Goal: Task Accomplishment & Management: Manage account settings

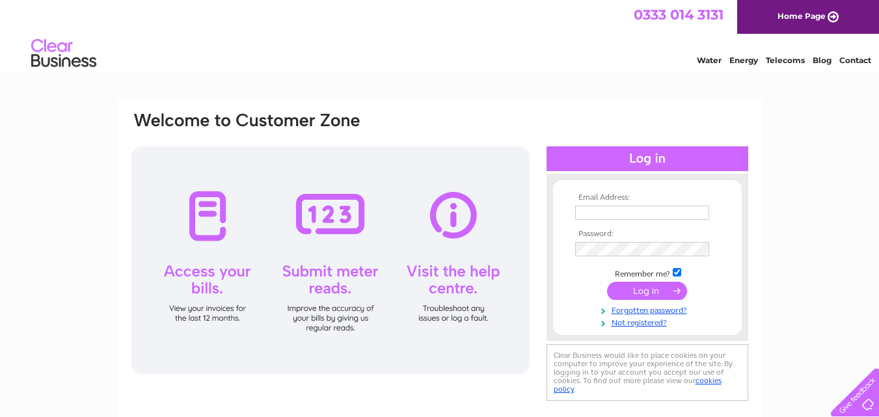
type input "info@hobokenkids.co.uk"
click at [638, 289] on input "submit" at bounding box center [647, 291] width 80 height 18
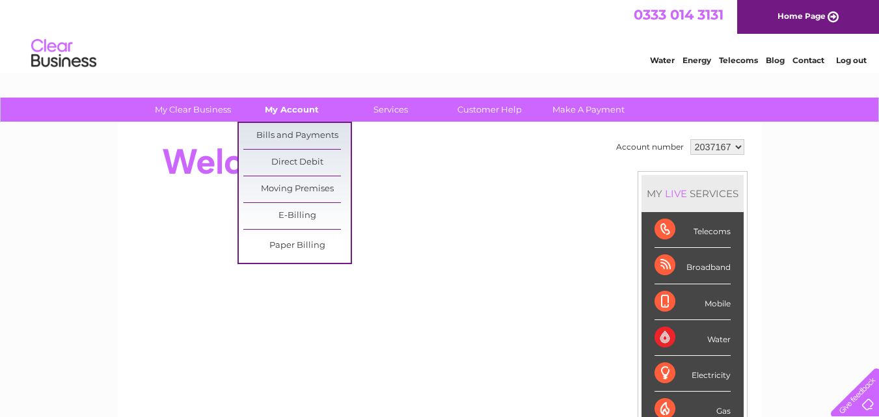
click at [295, 106] on link "My Account" at bounding box center [291, 110] width 107 height 24
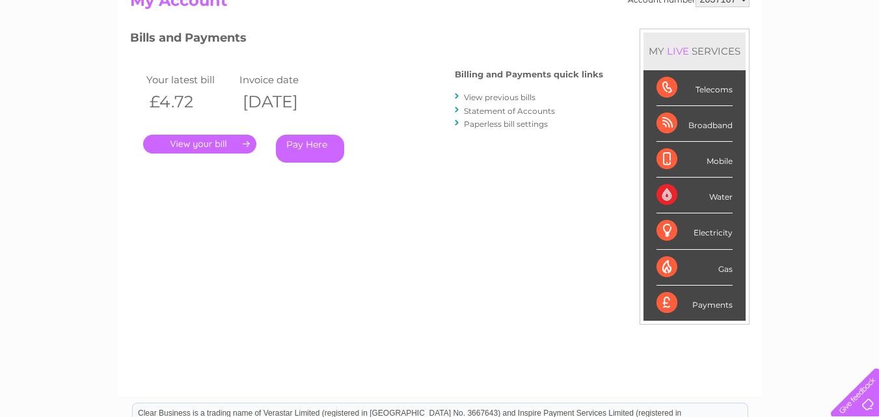
scroll to position [130, 0]
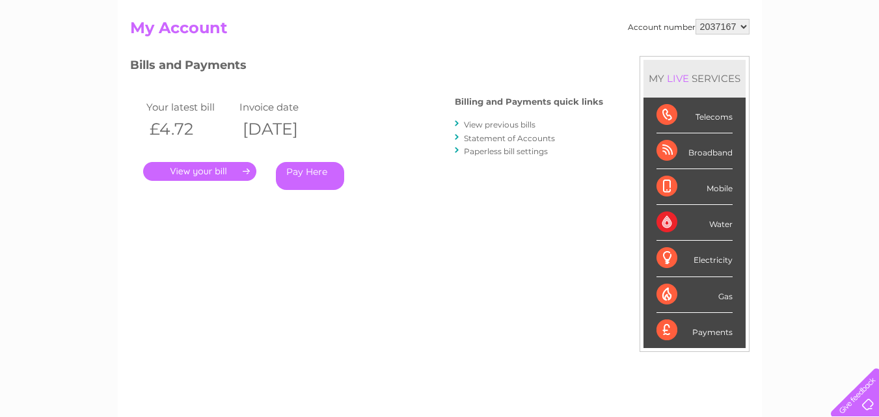
click at [667, 223] on div "Water" at bounding box center [694, 223] width 76 height 36
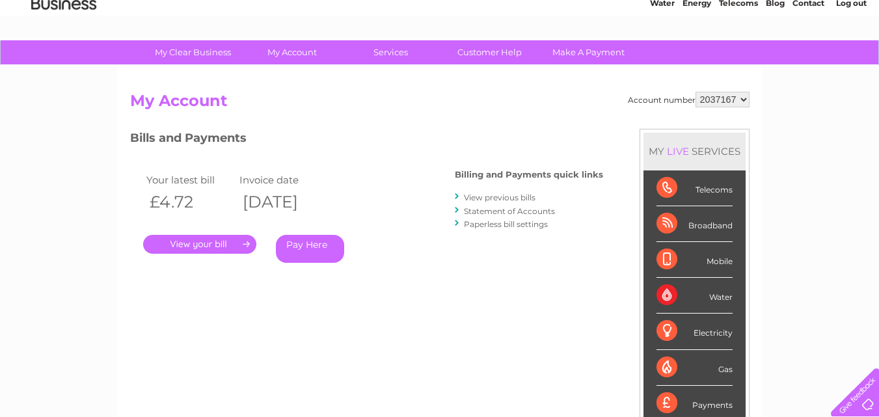
scroll to position [0, 0]
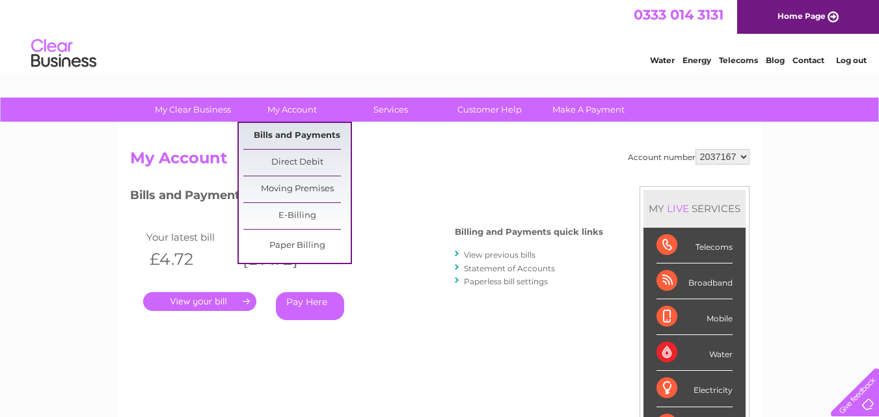
click at [295, 135] on link "Bills and Payments" at bounding box center [296, 136] width 107 height 26
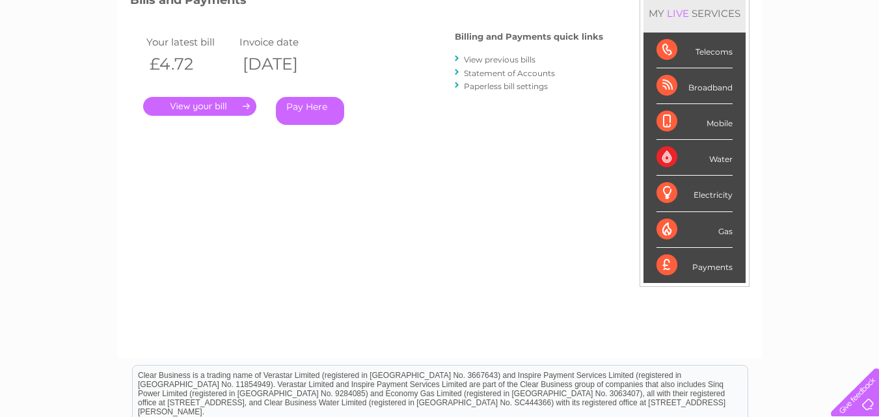
scroll to position [65, 0]
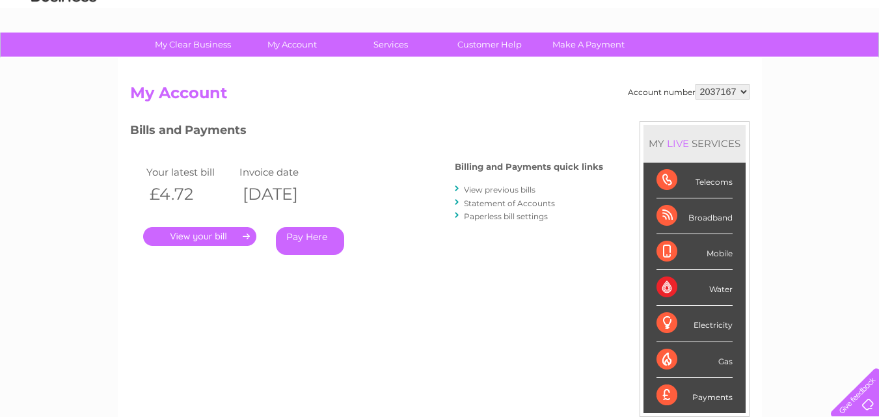
click at [661, 396] on div "Payments" at bounding box center [694, 395] width 76 height 35
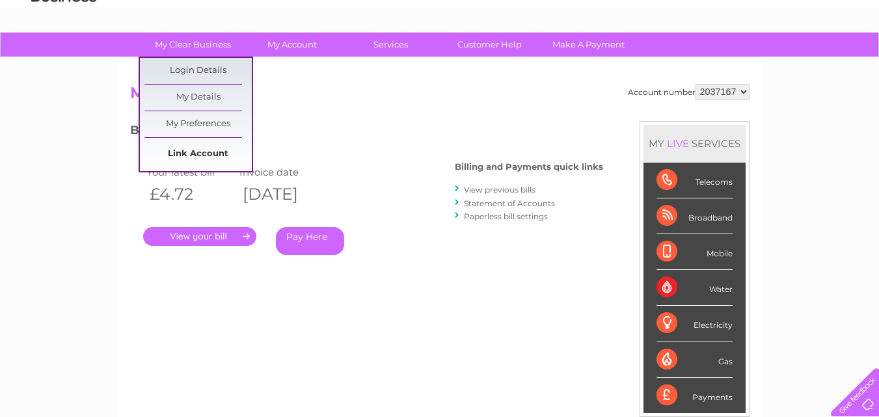
click at [206, 154] on link "Link Account" at bounding box center [197, 154] width 107 height 26
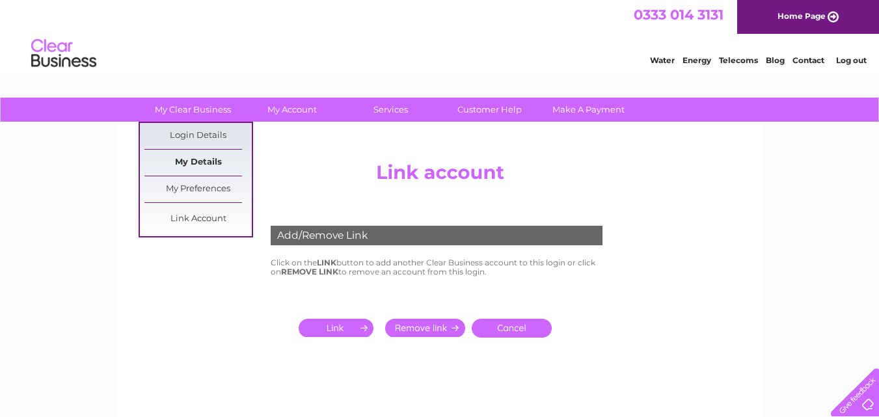
click at [208, 159] on link "My Details" at bounding box center [197, 163] width 107 height 26
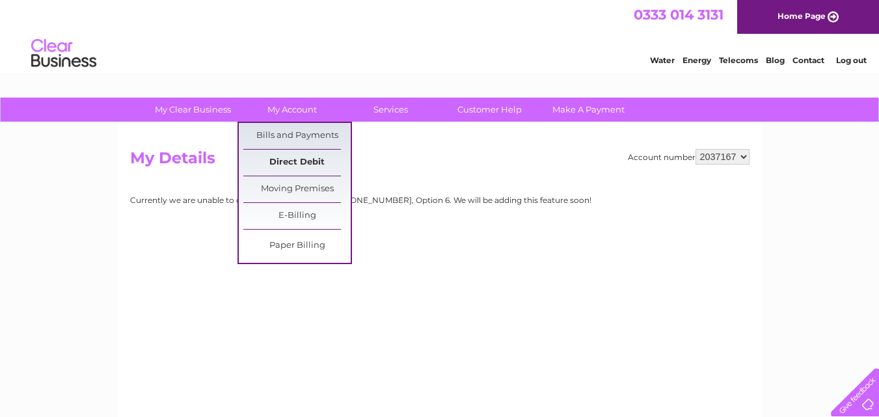
click at [294, 163] on link "Direct Debit" at bounding box center [296, 163] width 107 height 26
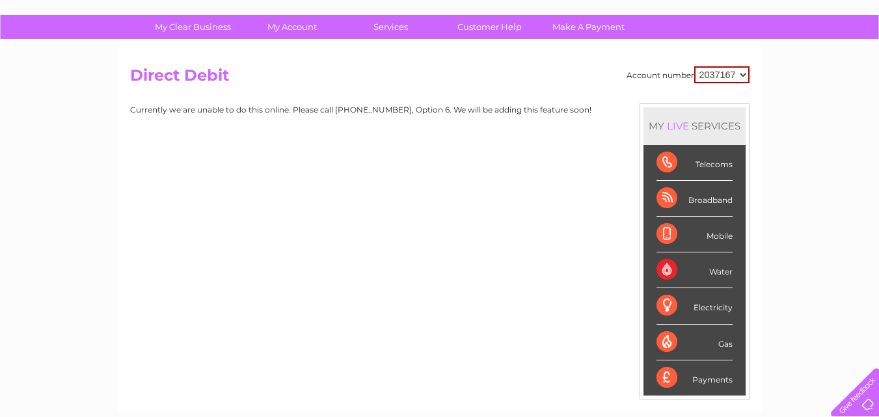
scroll to position [195, 0]
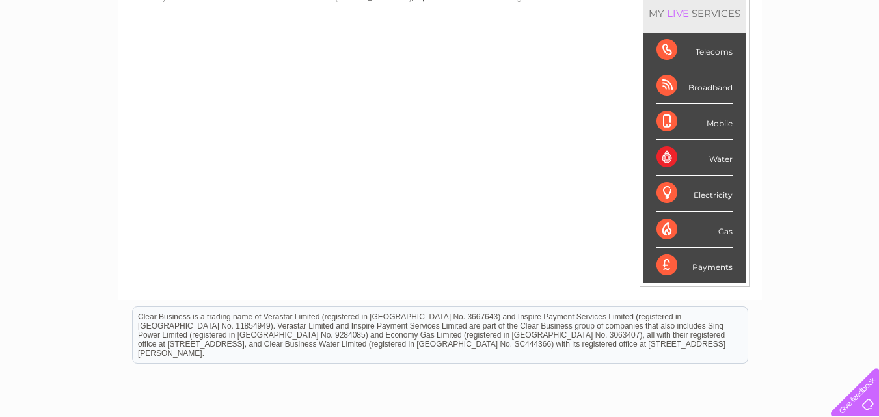
click at [670, 263] on div "Payments" at bounding box center [694, 265] width 76 height 35
click at [708, 271] on div "Payments" at bounding box center [694, 265] width 76 height 35
click at [666, 159] on div "Water" at bounding box center [694, 158] width 76 height 36
click at [718, 157] on div "Water" at bounding box center [694, 158] width 76 height 36
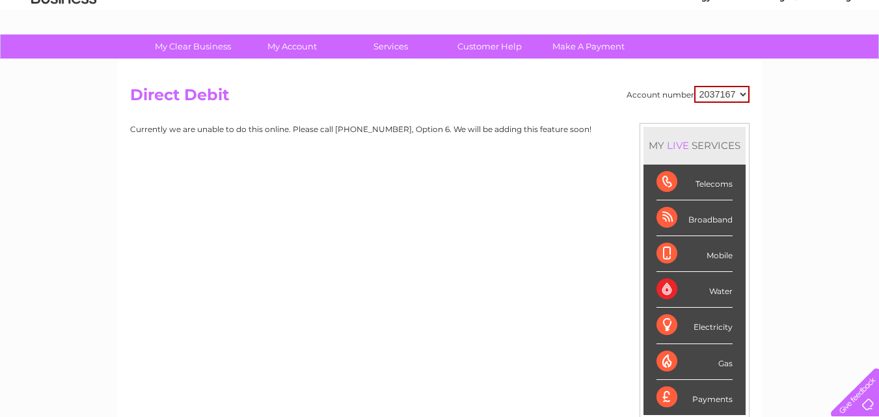
scroll to position [0, 0]
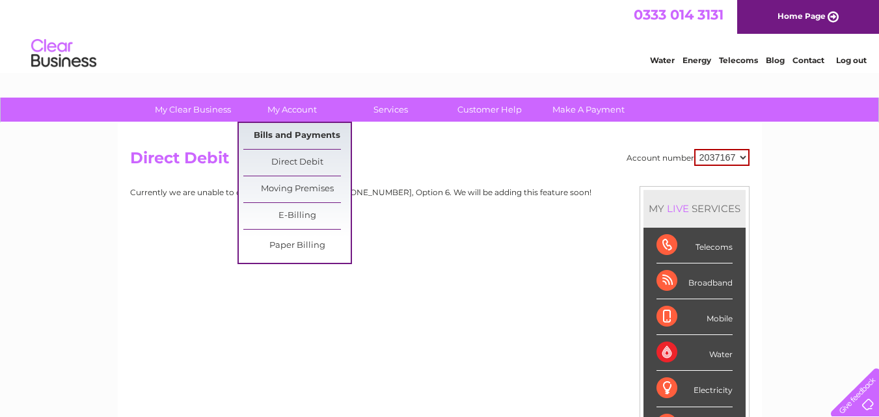
click at [304, 131] on link "Bills and Payments" at bounding box center [296, 136] width 107 height 26
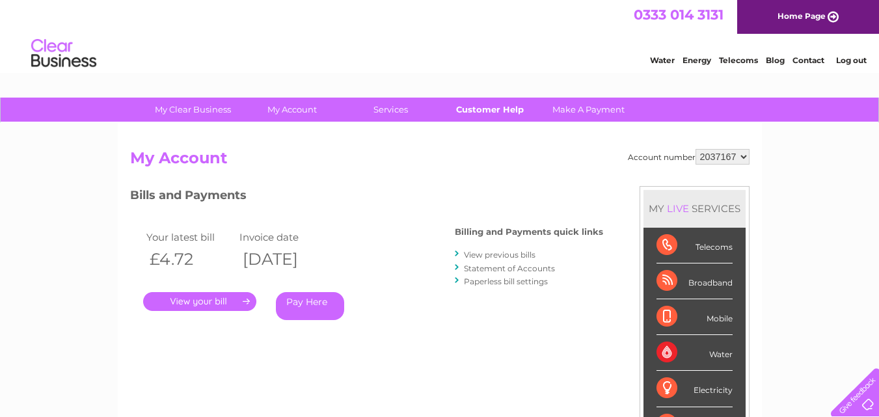
click at [494, 107] on link "Customer Help" at bounding box center [489, 110] width 107 height 24
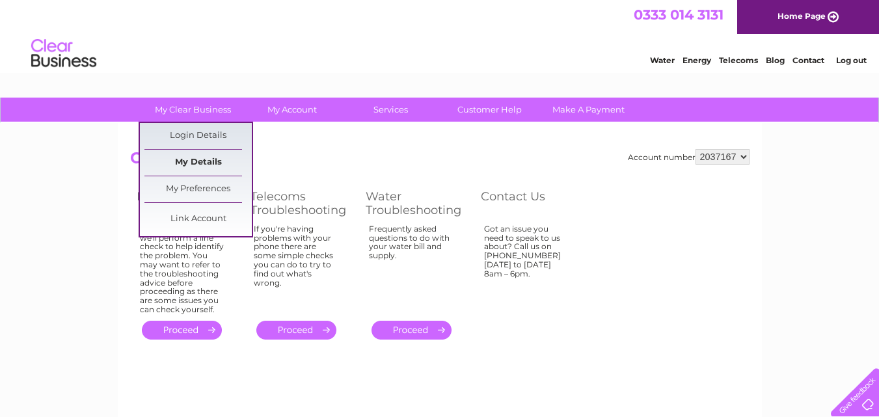
click at [207, 159] on link "My Details" at bounding box center [197, 163] width 107 height 26
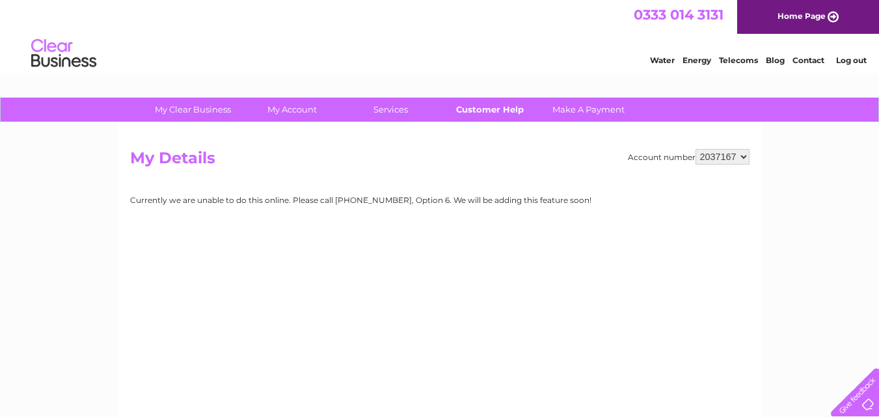
click at [474, 108] on link "Customer Help" at bounding box center [489, 110] width 107 height 24
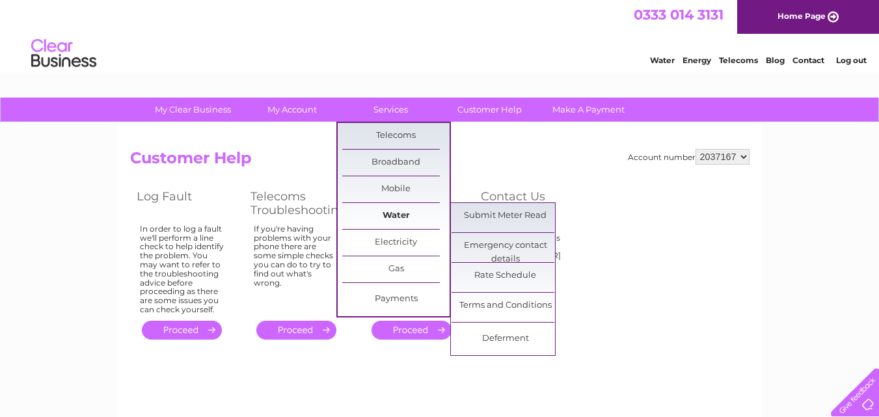
click at [395, 213] on link "Water" at bounding box center [395, 216] width 107 height 26
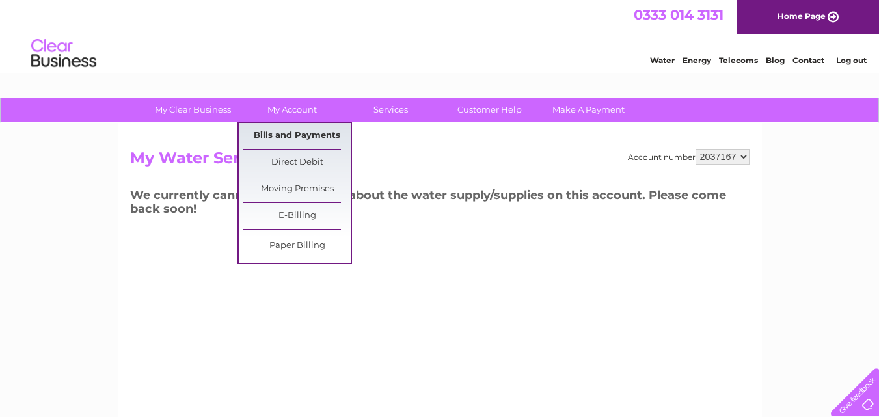
click at [282, 131] on link "Bills and Payments" at bounding box center [296, 136] width 107 height 26
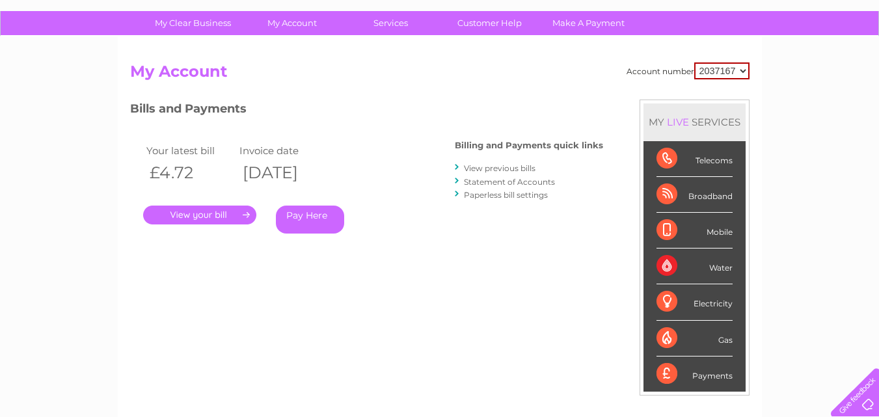
scroll to position [21, 0]
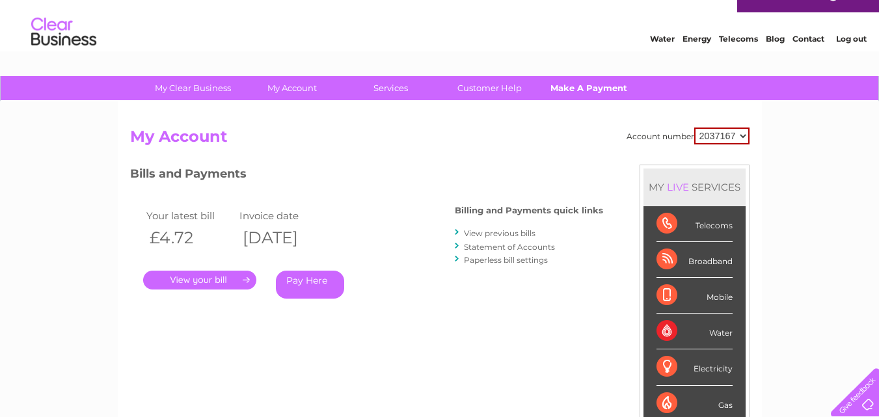
click at [581, 88] on link "Make A Payment" at bounding box center [588, 88] width 107 height 24
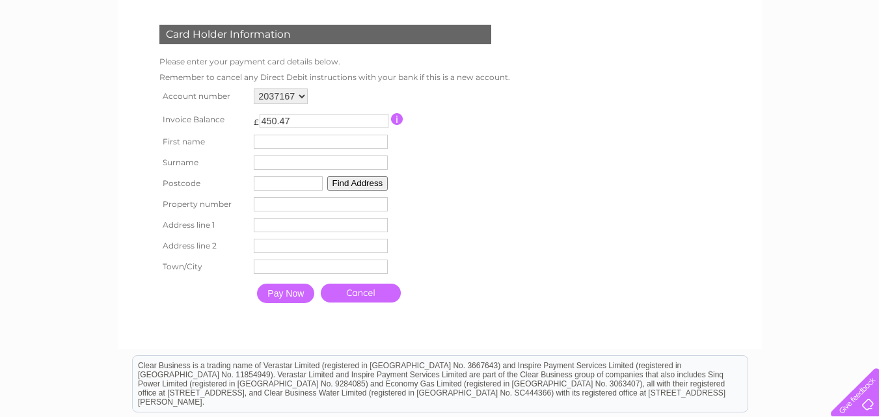
scroll to position [195, 0]
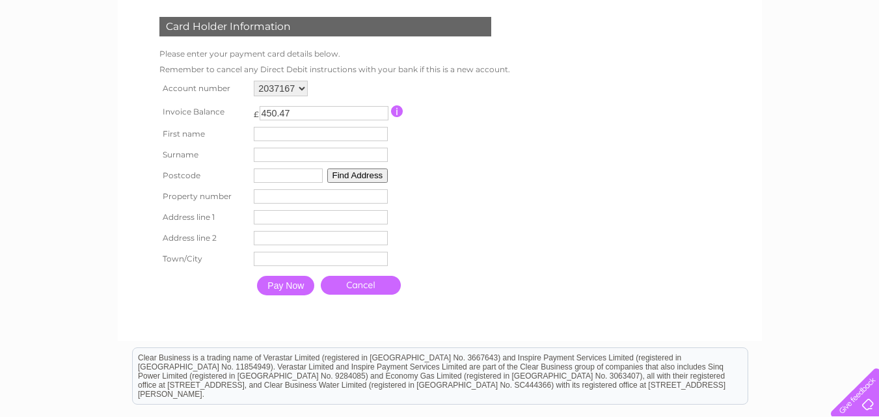
click at [395, 111] on input "button" at bounding box center [397, 111] width 12 height 12
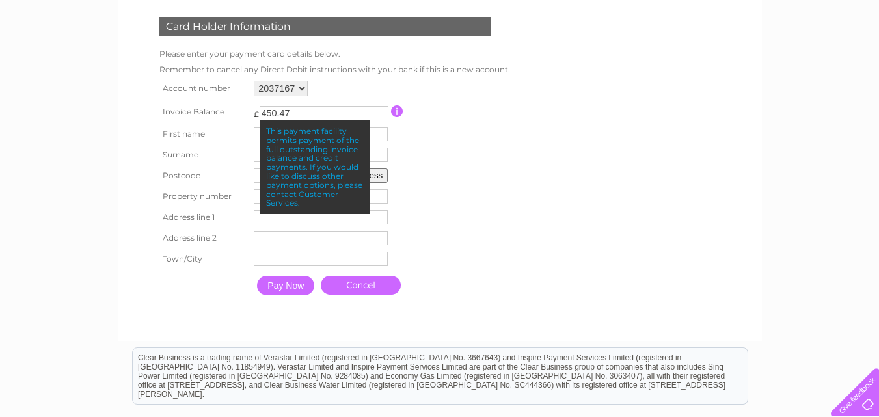
click at [583, 207] on form "2037167 Make a payment Card Holder Information Please enter your payment card d…" at bounding box center [439, 141] width 619 height 374
